Goal: Navigation & Orientation: Find specific page/section

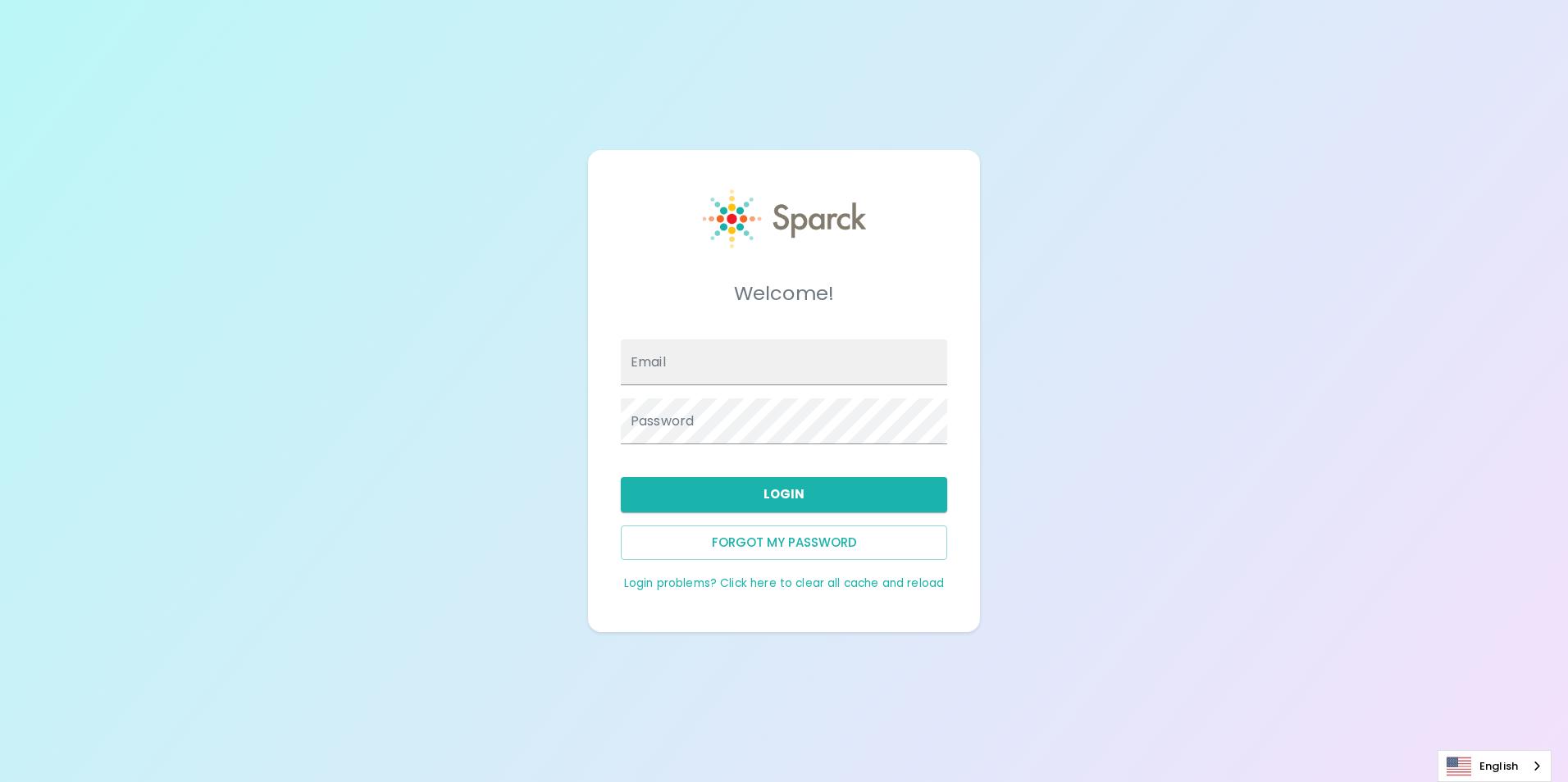
type input "[EMAIL_ADDRESS][DOMAIN_NAME]"
click at [820, 488] on button "Login" at bounding box center [784, 494] width 326 height 34
click at [856, 493] on button "Login" at bounding box center [784, 494] width 326 height 34
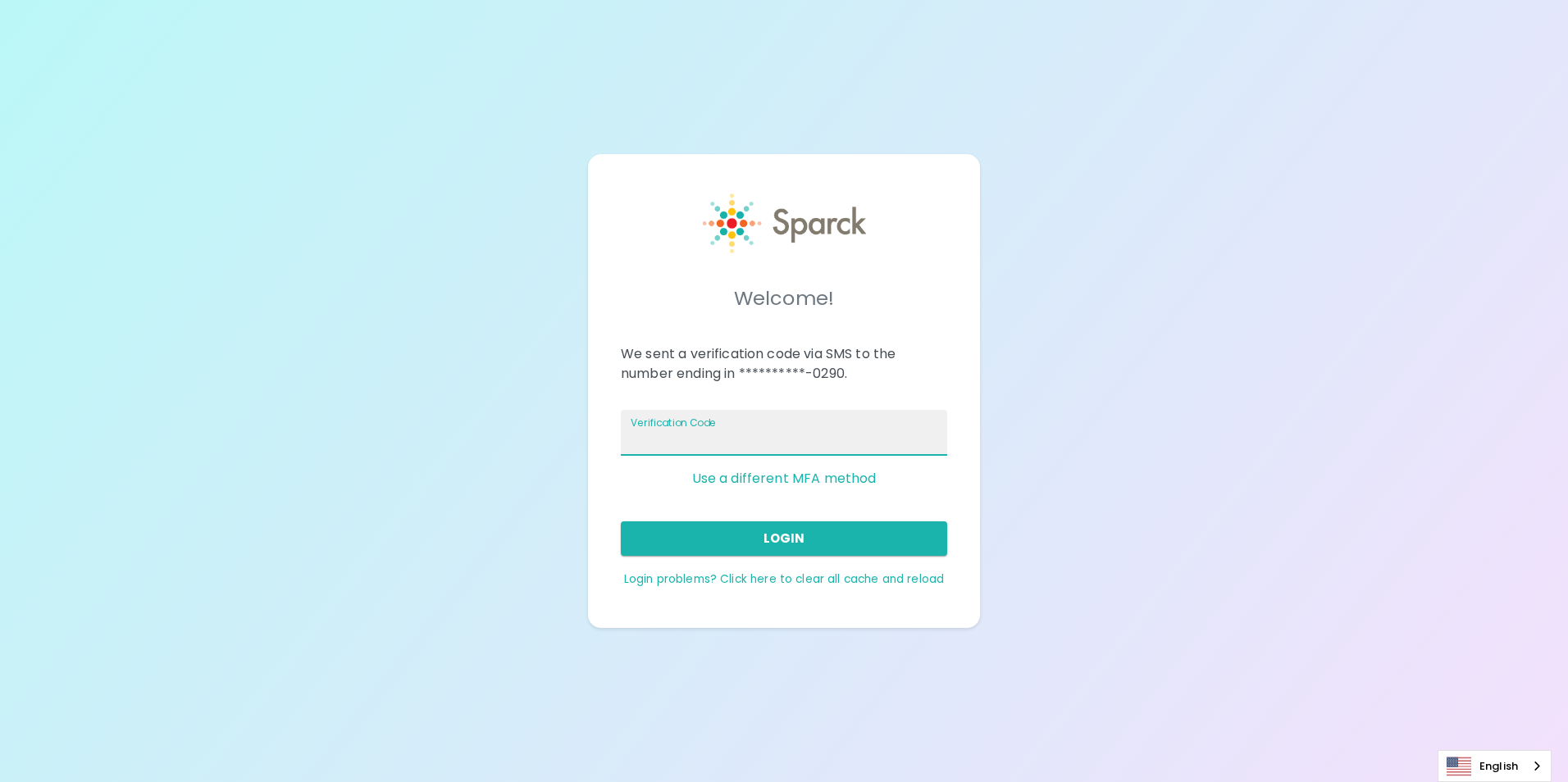
click at [836, 425] on input "Verification Code" at bounding box center [784, 432] width 326 height 46
click at [773, 428] on input "Verification Code" at bounding box center [784, 432] width 326 height 46
type input "339796"
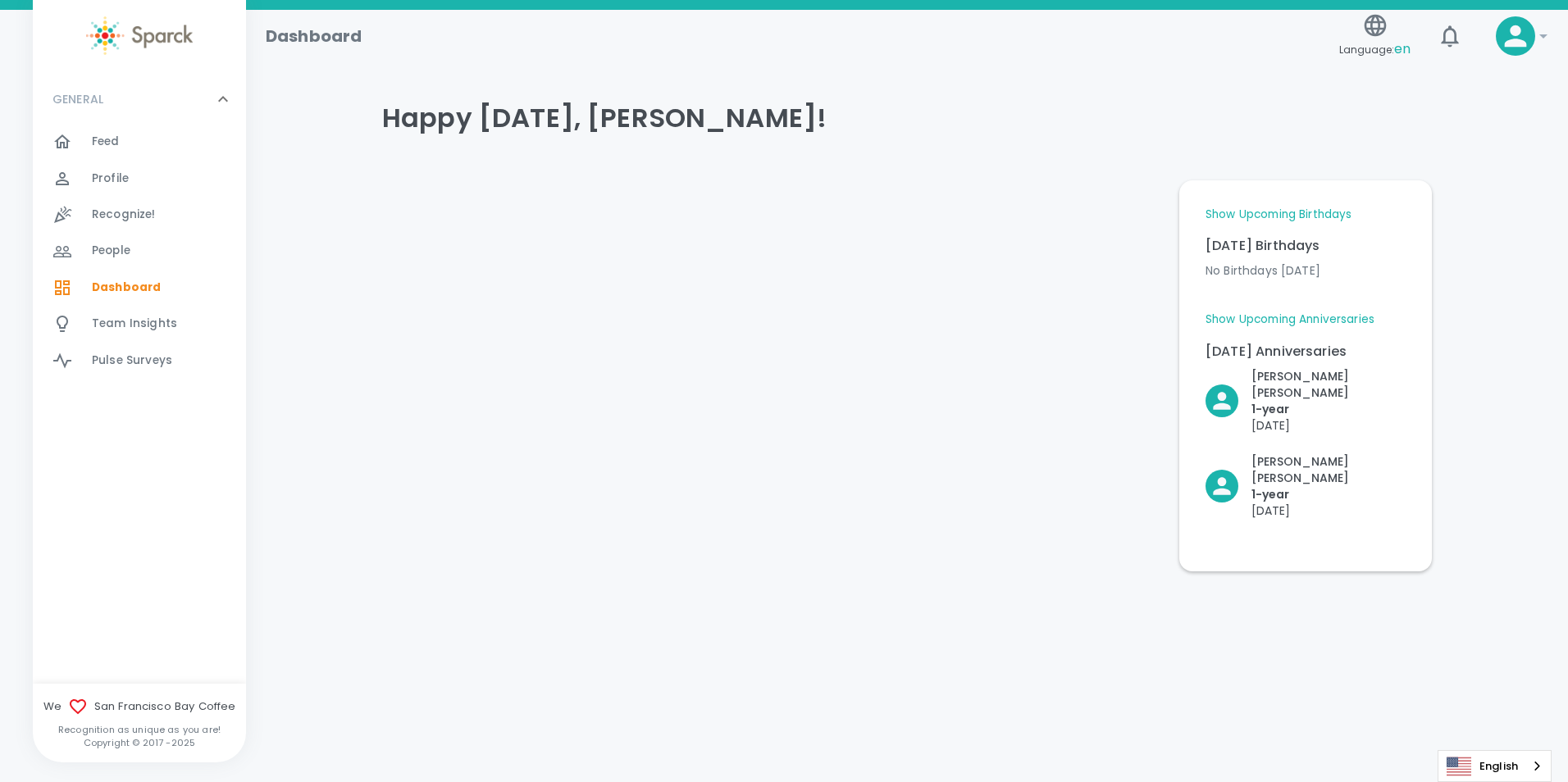
click at [1346, 216] on link "Show Upcoming Birthdays" at bounding box center [1278, 215] width 146 height 16
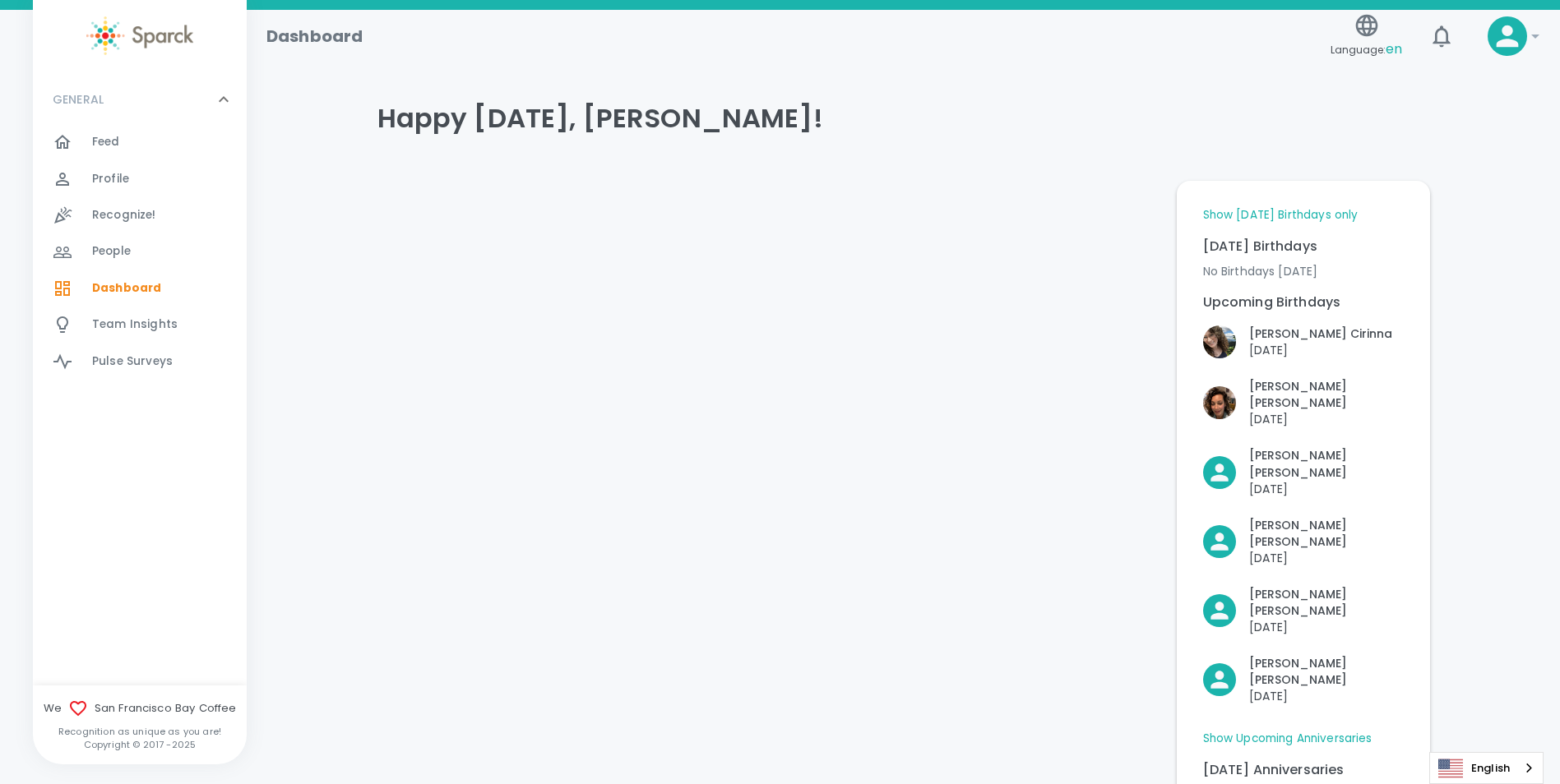
click at [1306, 221] on link "Show [DATE] Birthdays only" at bounding box center [1281, 215] width 155 height 16
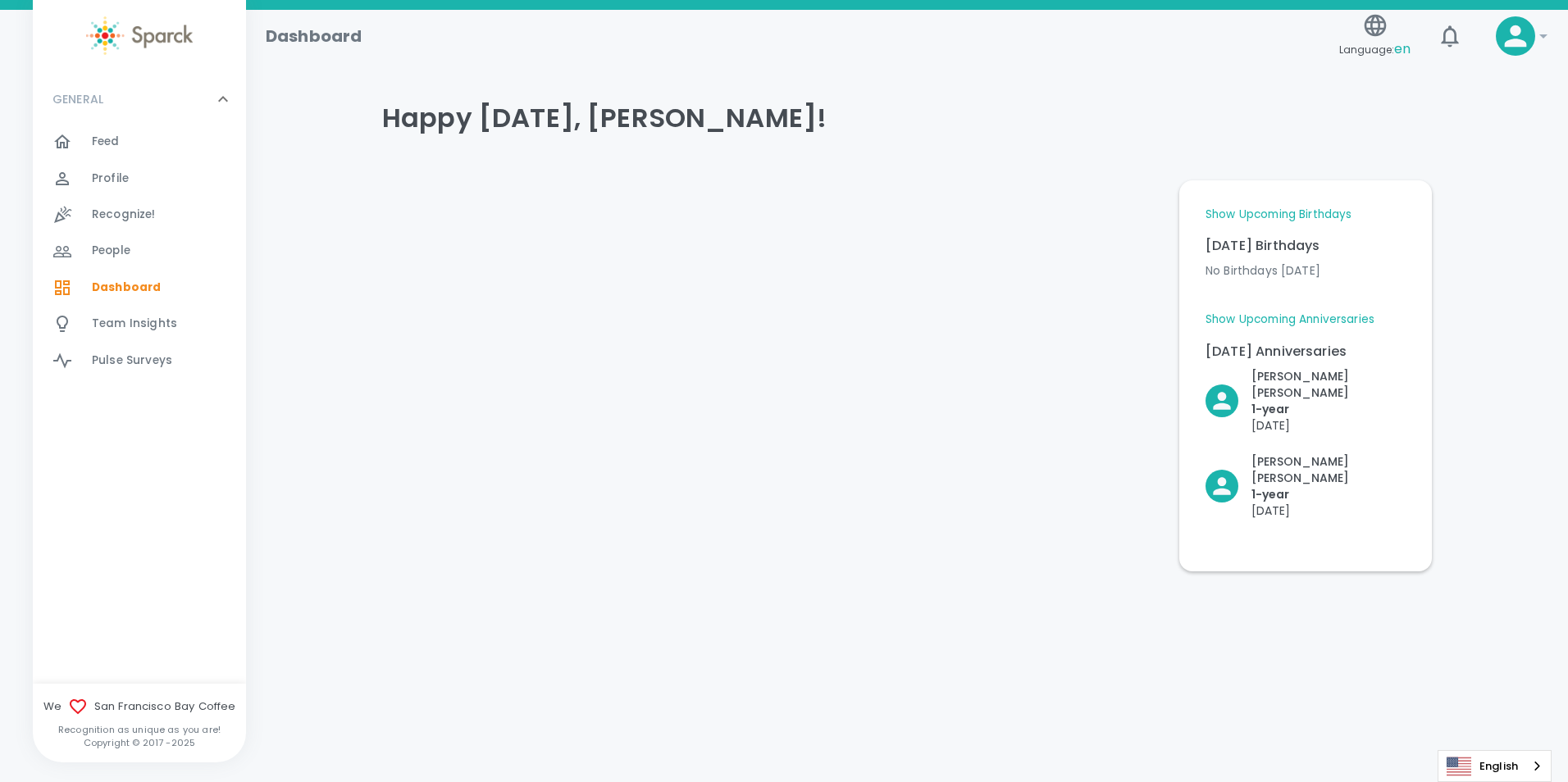
click at [1289, 325] on link "Show Upcoming Anniversaries" at bounding box center [1290, 320] width 169 height 16
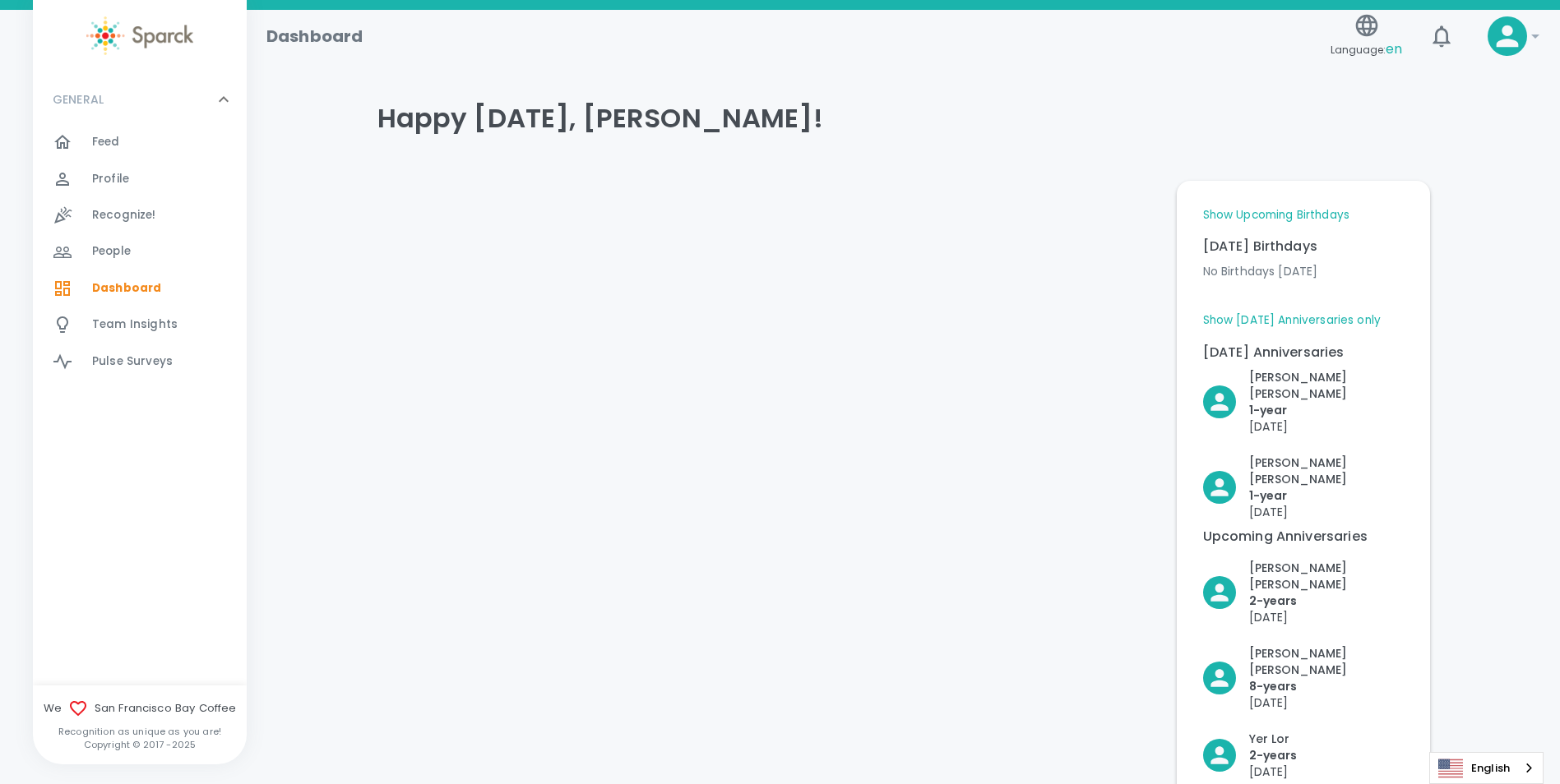
click at [1295, 321] on link "Show [DATE] Anniversaries only" at bounding box center [1292, 321] width 178 height 16
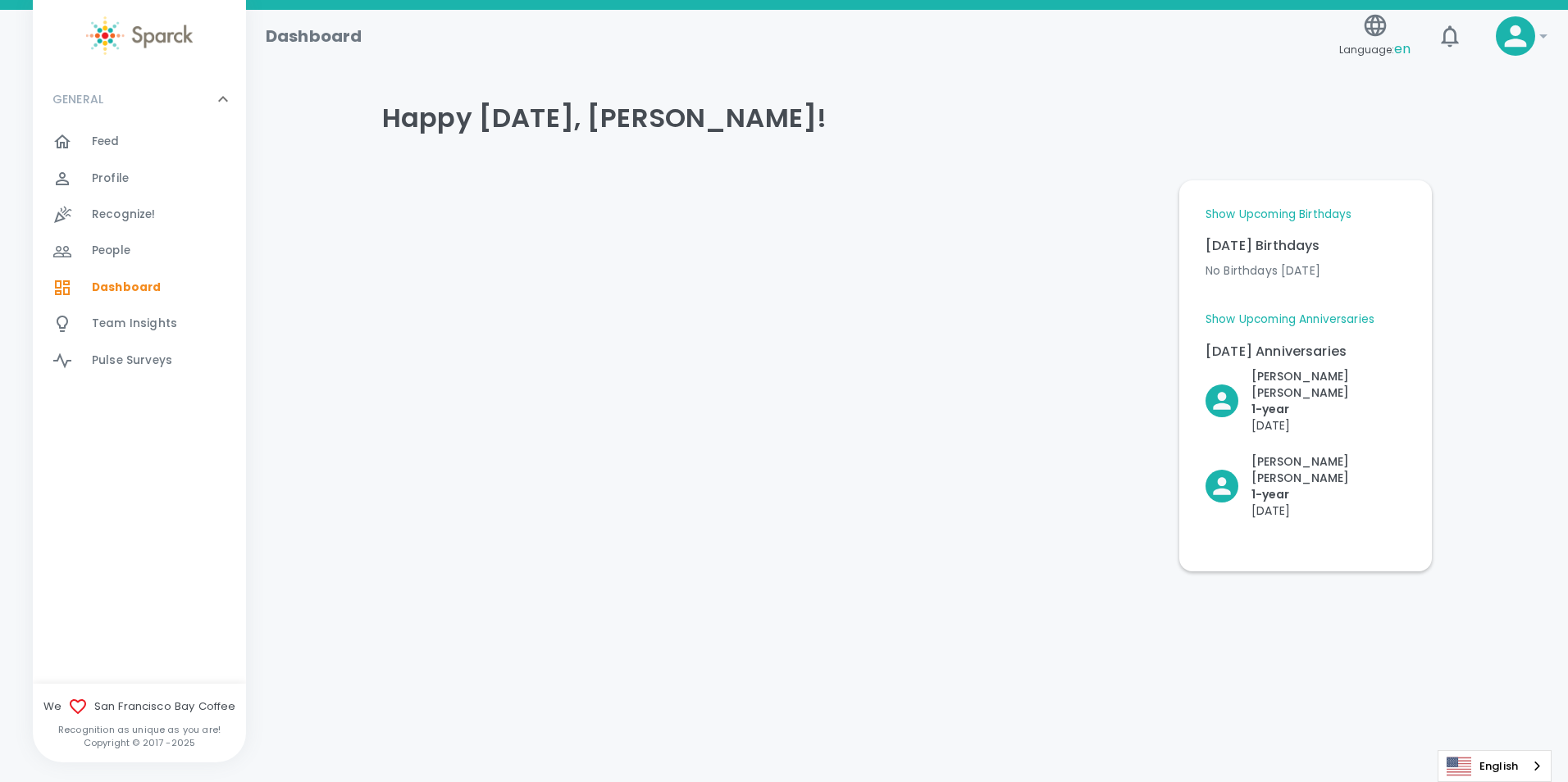
click at [1292, 320] on link "Show Upcoming Anniversaries" at bounding box center [1290, 320] width 169 height 16
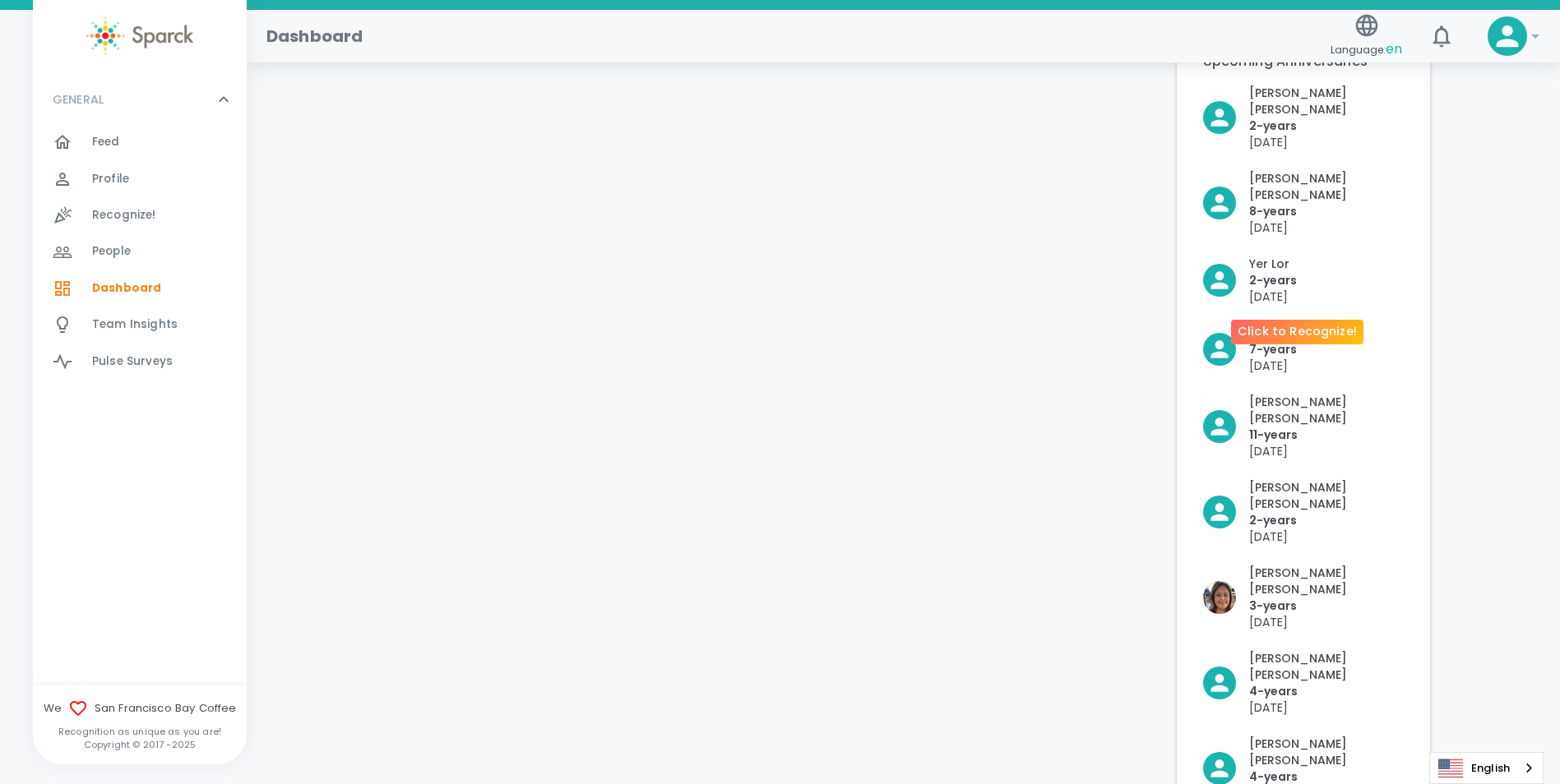
scroll to position [576, 0]
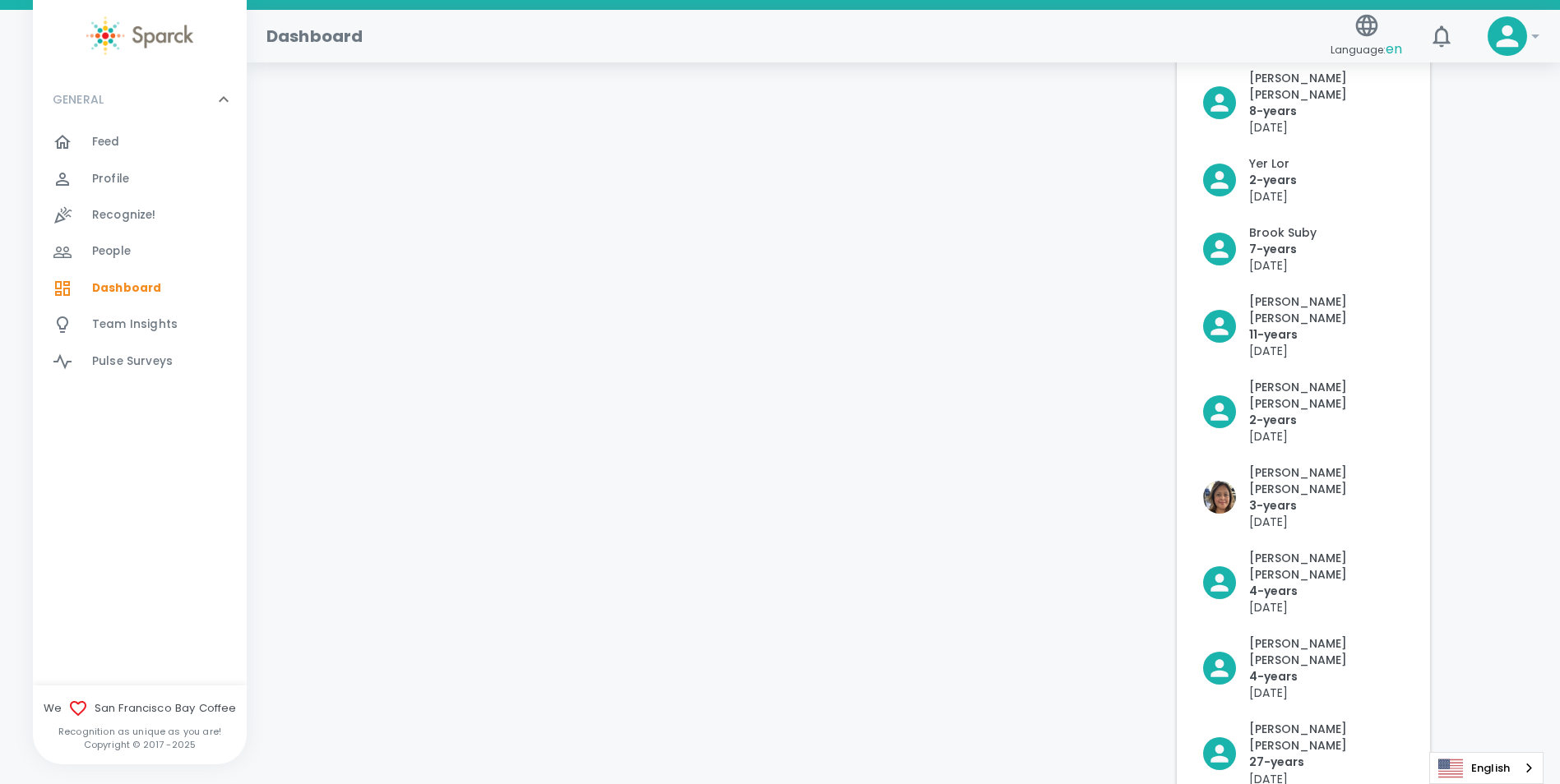
click at [141, 147] on div "Feed 0" at bounding box center [169, 142] width 155 height 23
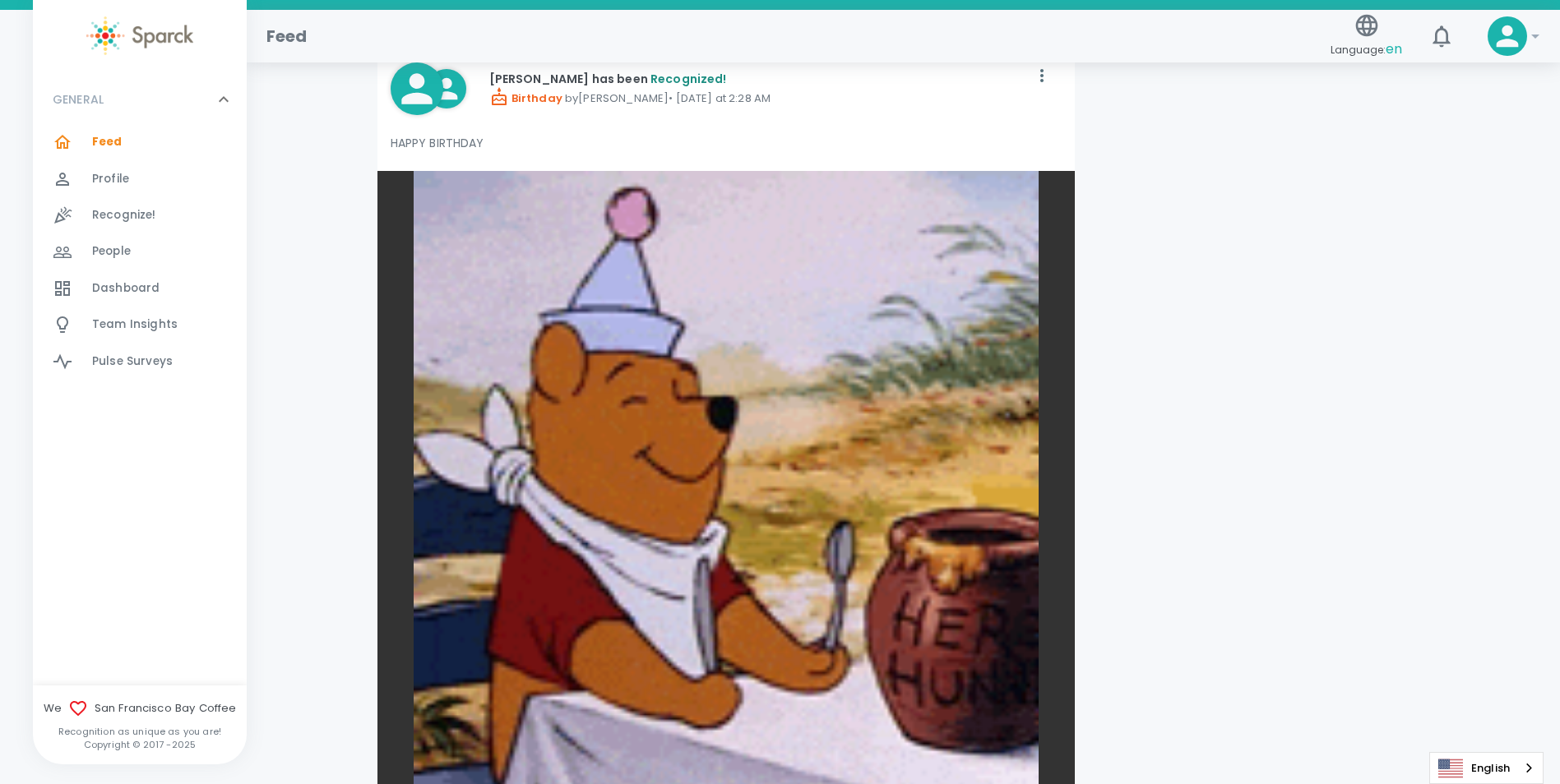
scroll to position [2466, 0]
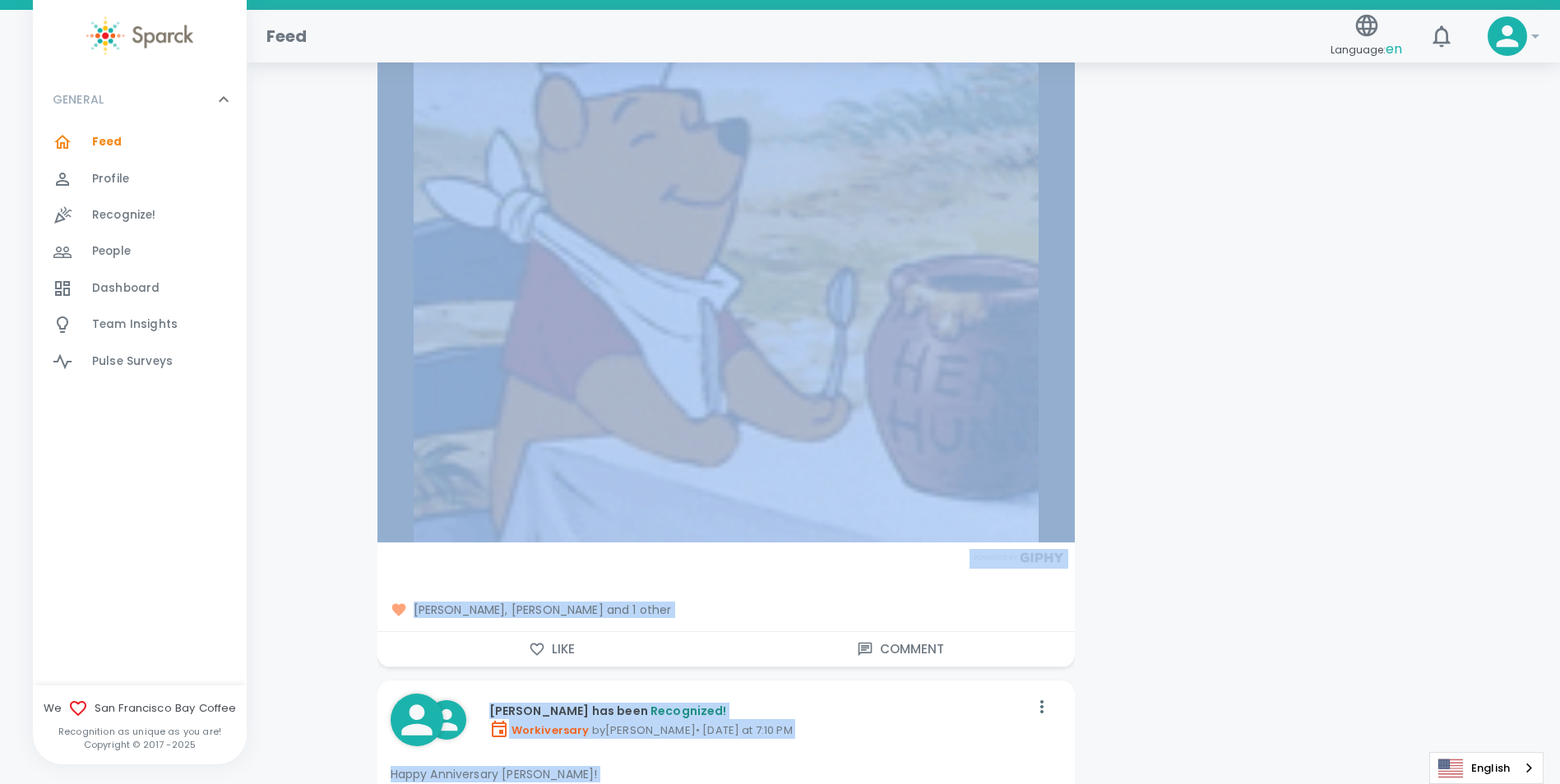
drag, startPoint x: 342, startPoint y: 334, endPoint x: 1228, endPoint y: 395, distance: 888.1
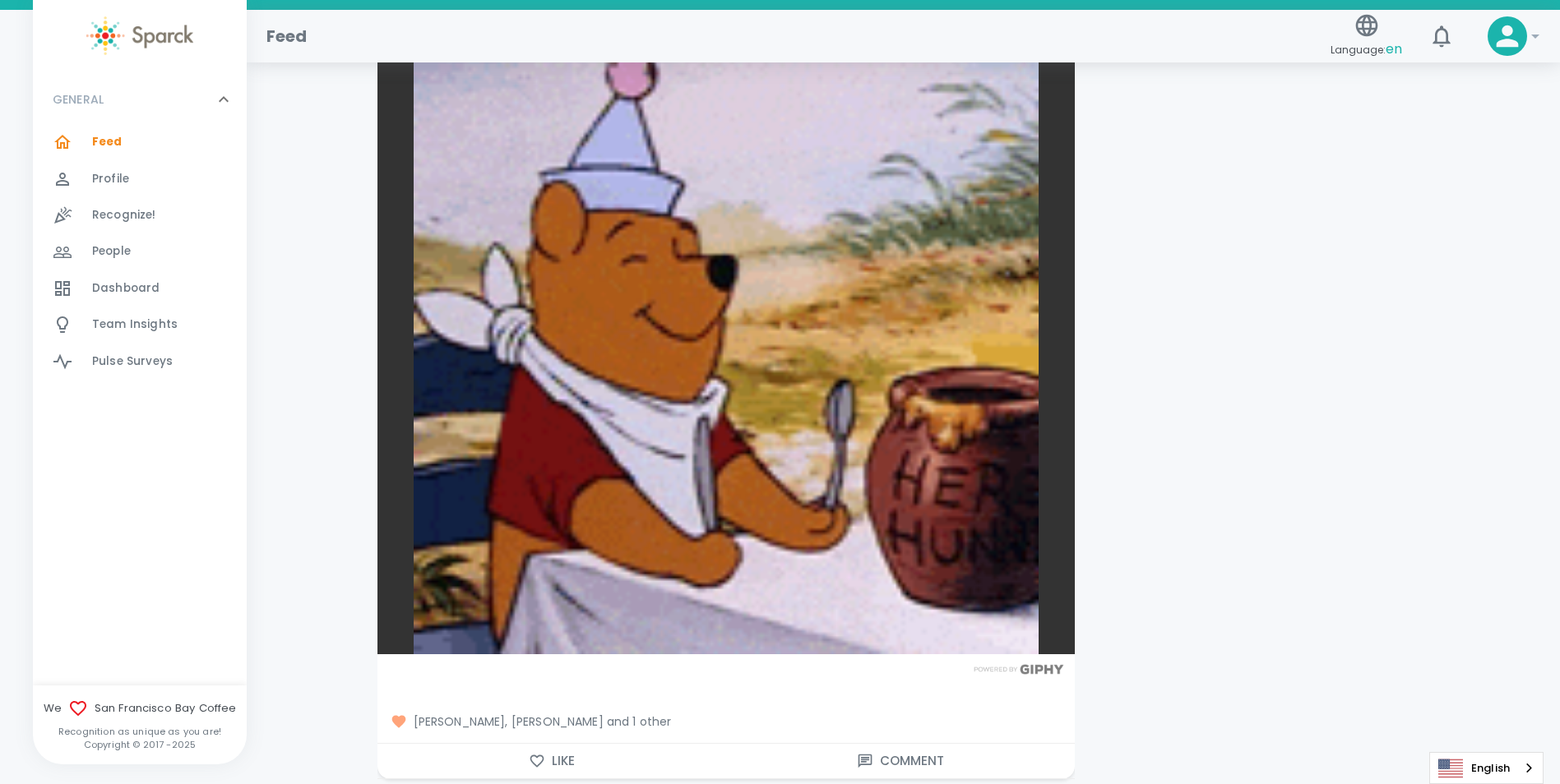
scroll to position [2220, 0]
